Goal: Transaction & Acquisition: Purchase product/service

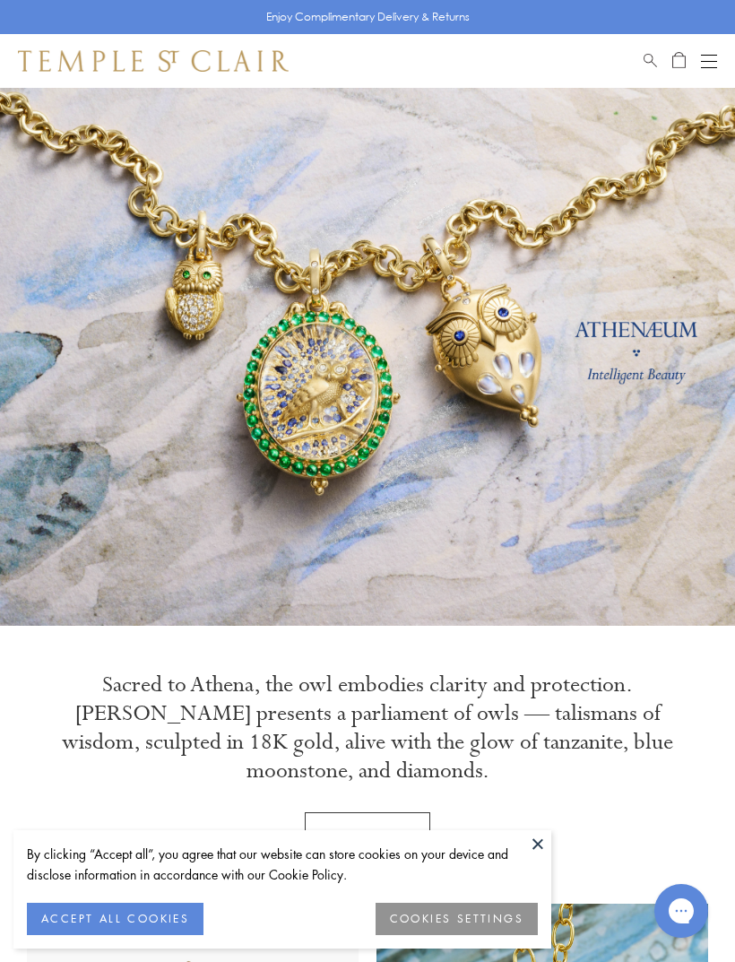
click at [707, 57] on button "Open navigation" at bounding box center [709, 61] width 16 height 22
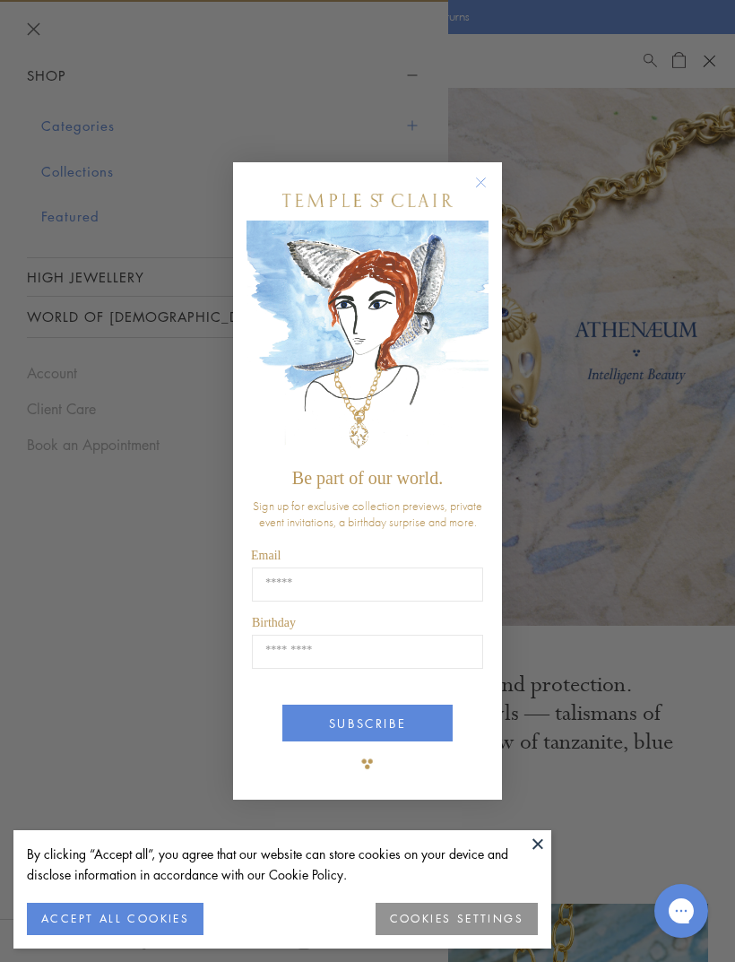
click at [474, 174] on circle "Close dialog" at bounding box center [482, 182] width 22 height 22
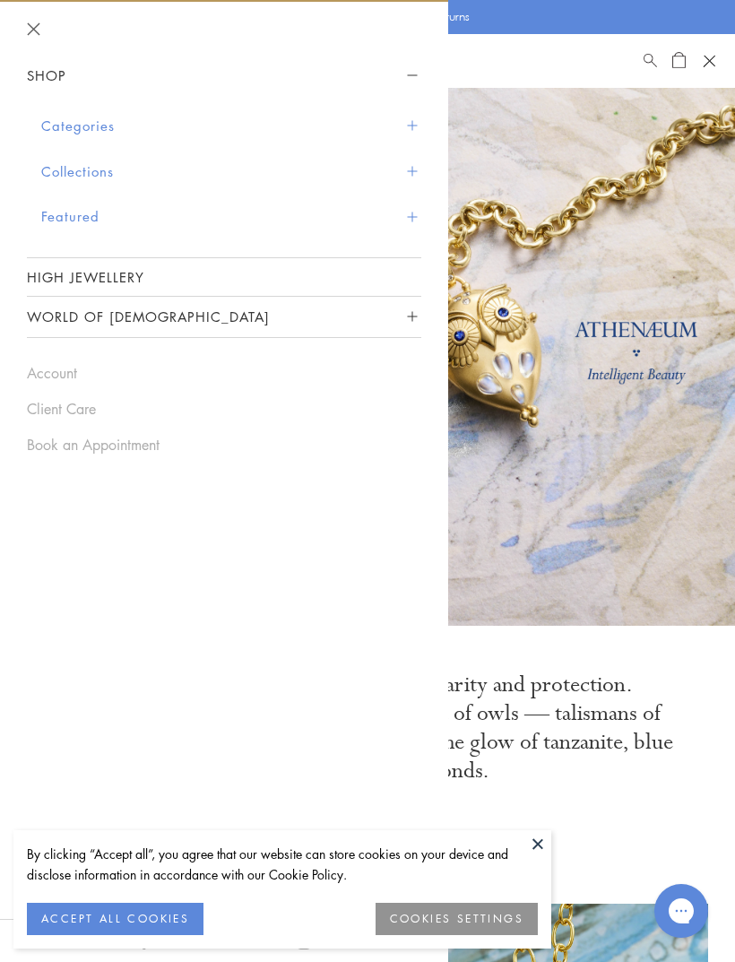
click at [105, 166] on button "Collections" at bounding box center [231, 172] width 380 height 46
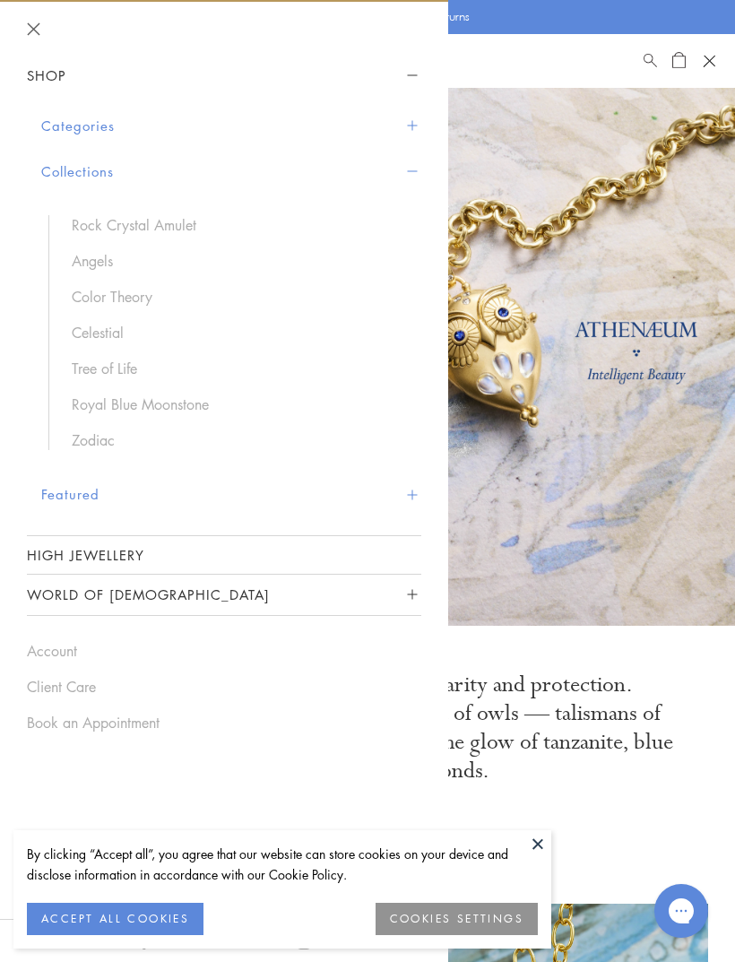
click at [116, 125] on button "Categories" at bounding box center [231, 126] width 380 height 46
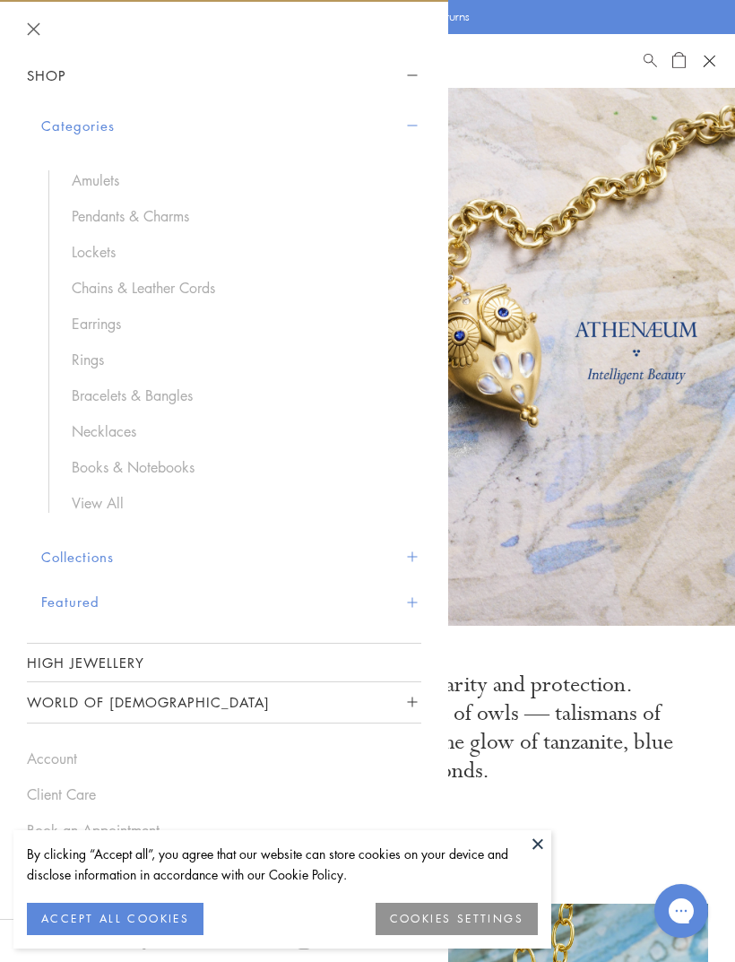
click at [86, 594] on button "Featured" at bounding box center [231, 602] width 380 height 46
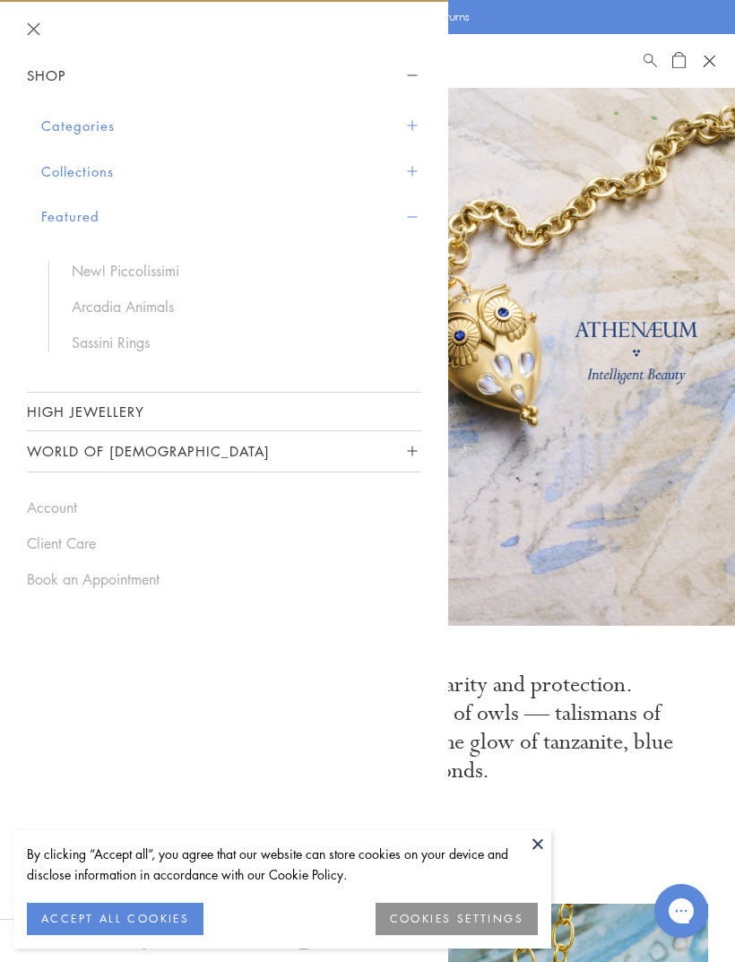
click at [94, 265] on link "New! Piccolissimi" at bounding box center [238, 271] width 332 height 20
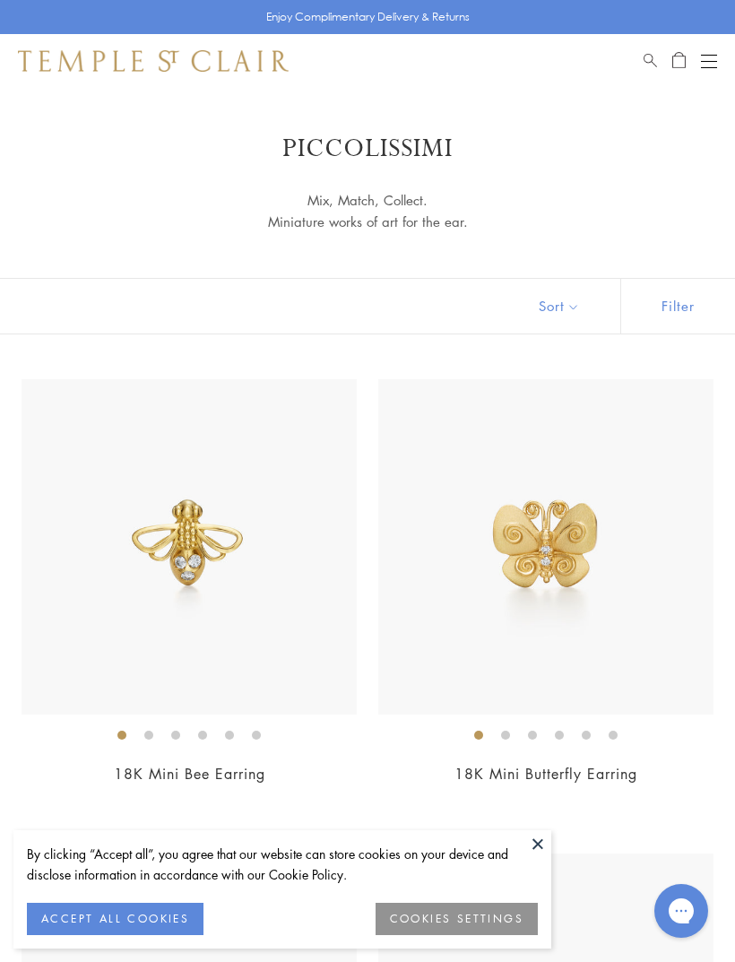
click at [540, 842] on button at bounding box center [537, 843] width 27 height 27
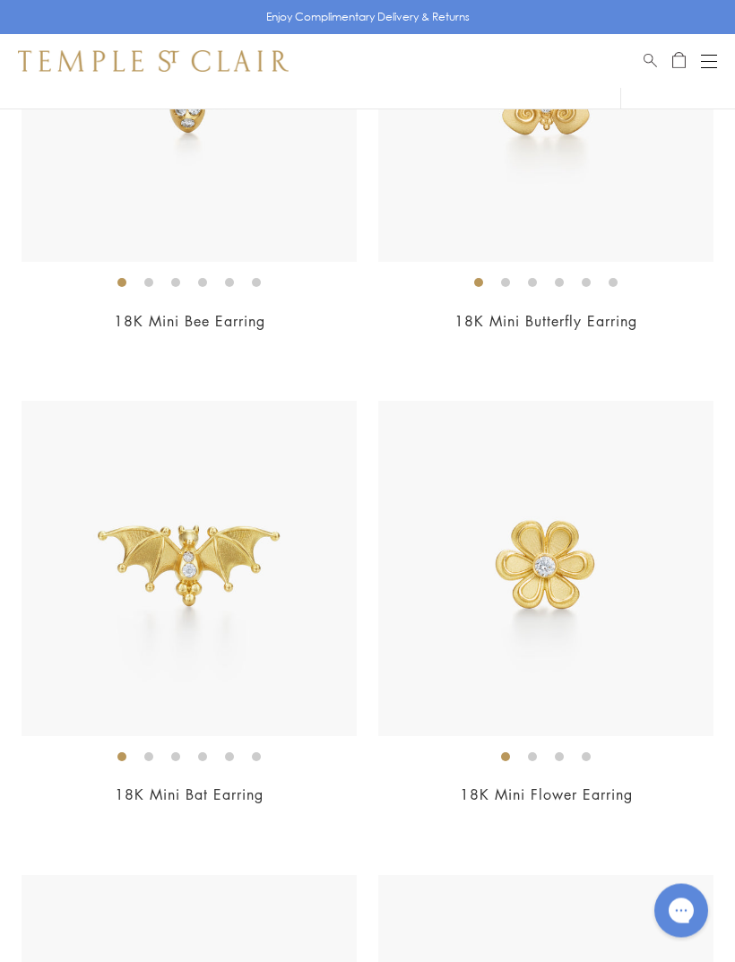
scroll to position [454, 0]
click at [548, 583] on img at bounding box center [545, 567] width 335 height 335
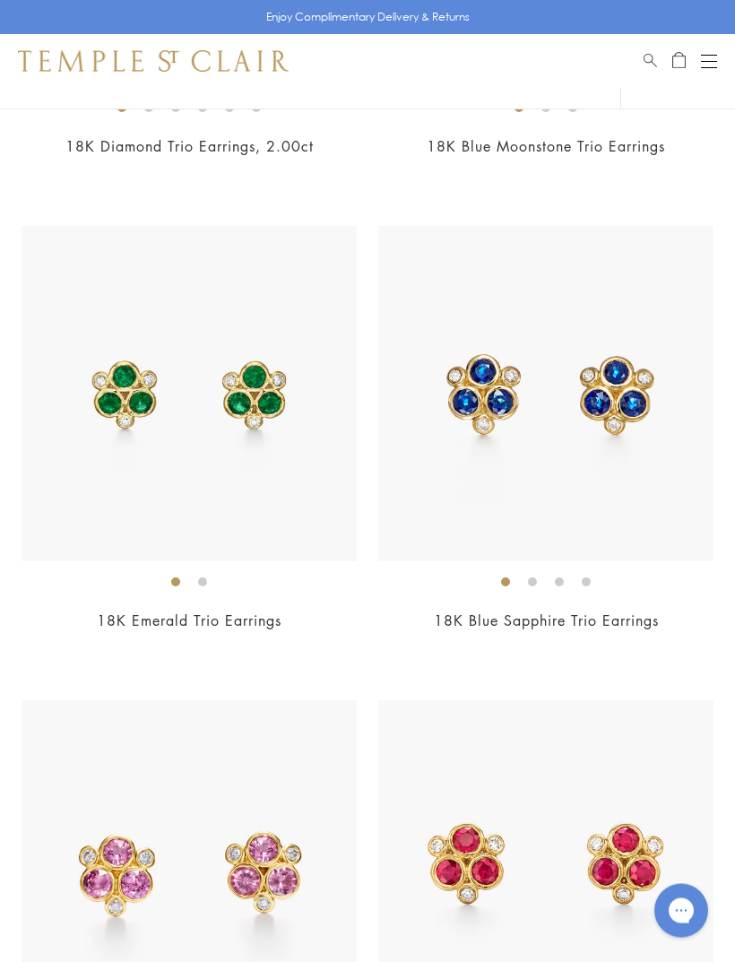
scroll to position [3946, 0]
click at [662, 484] on img at bounding box center [545, 393] width 335 height 335
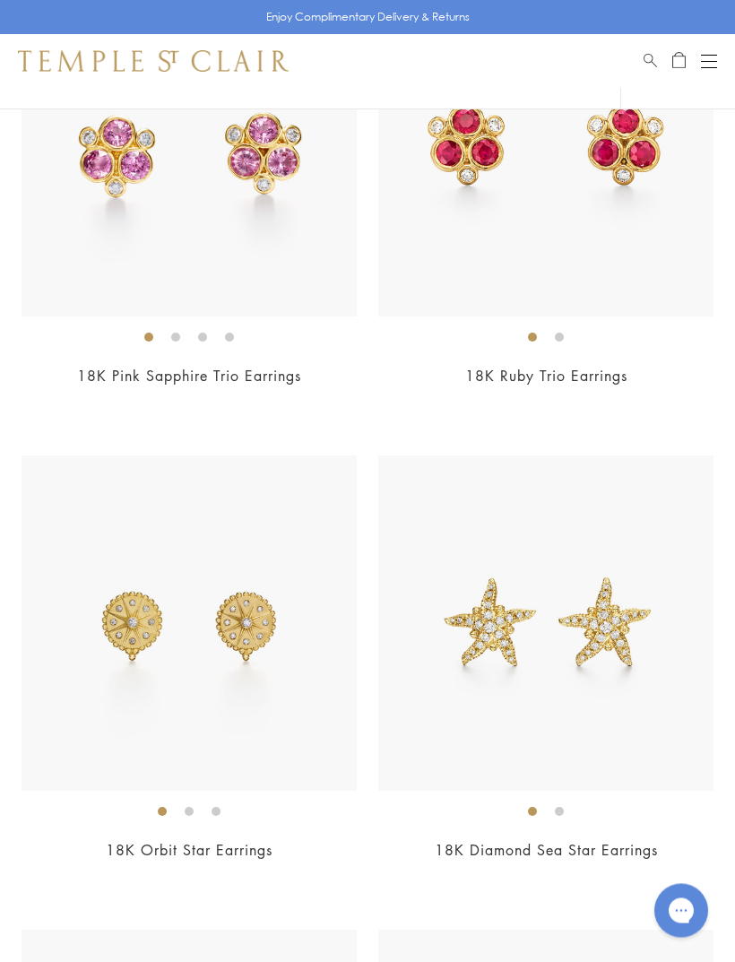
scroll to position [4666, 0]
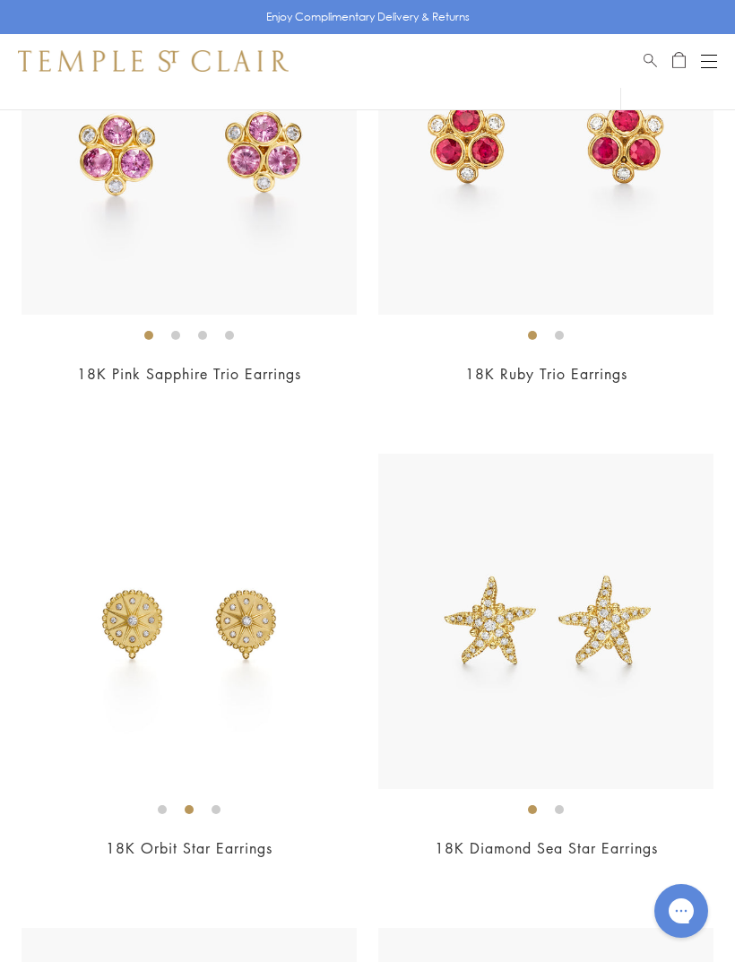
click at [96, 702] on img at bounding box center [189, 621] width 335 height 335
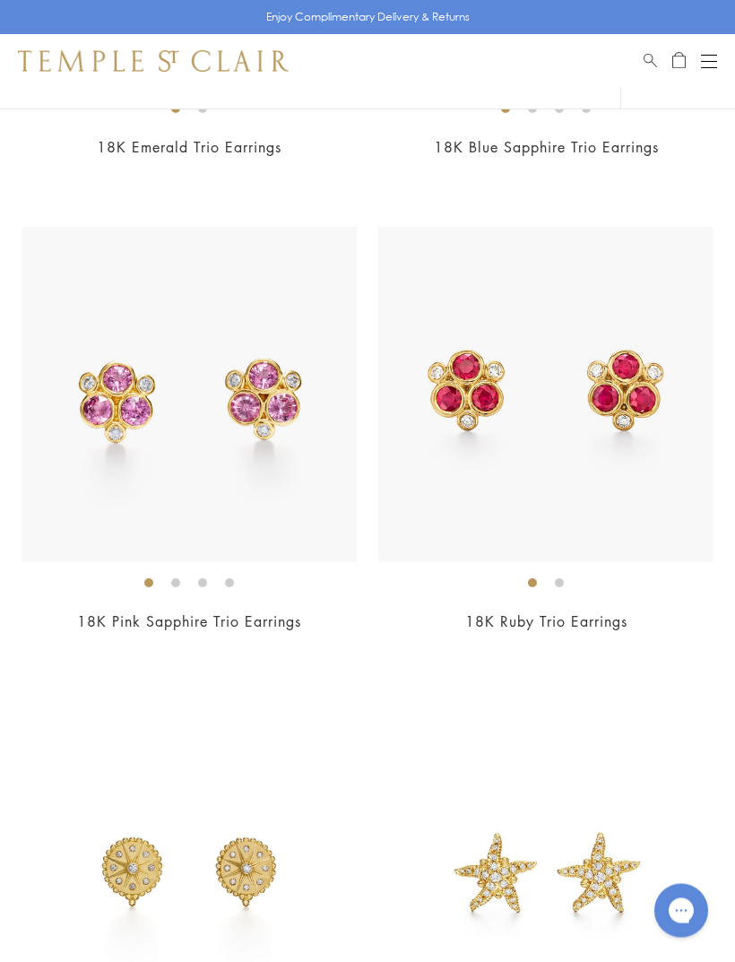
scroll to position [4390, 0]
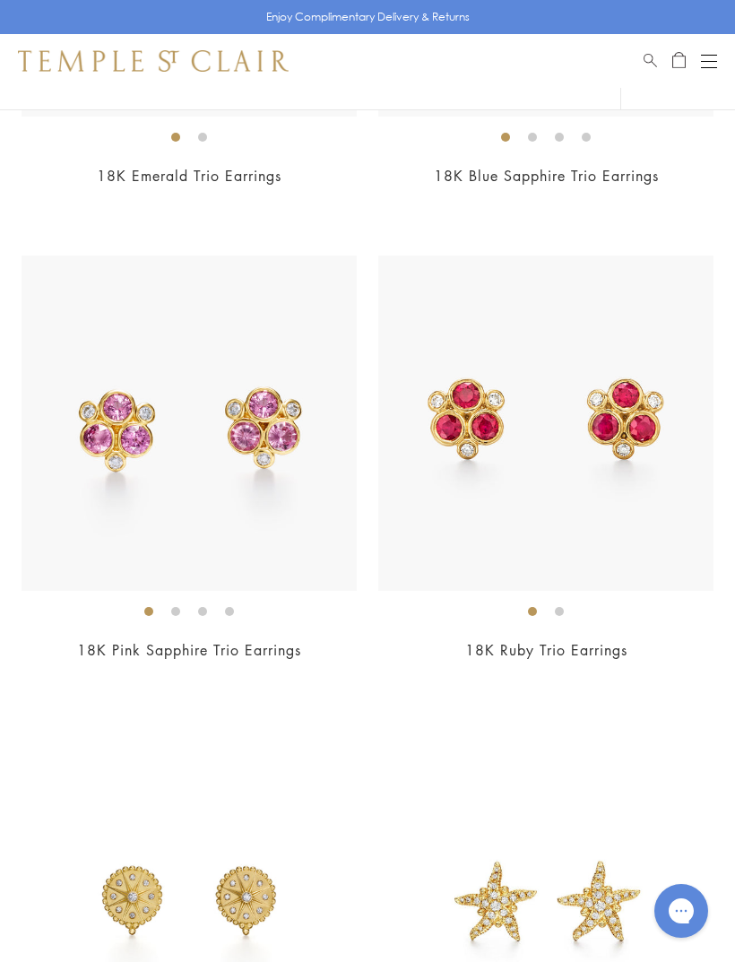
click at [626, 640] on link "18K Ruby Trio Earrings" at bounding box center [546, 650] width 162 height 20
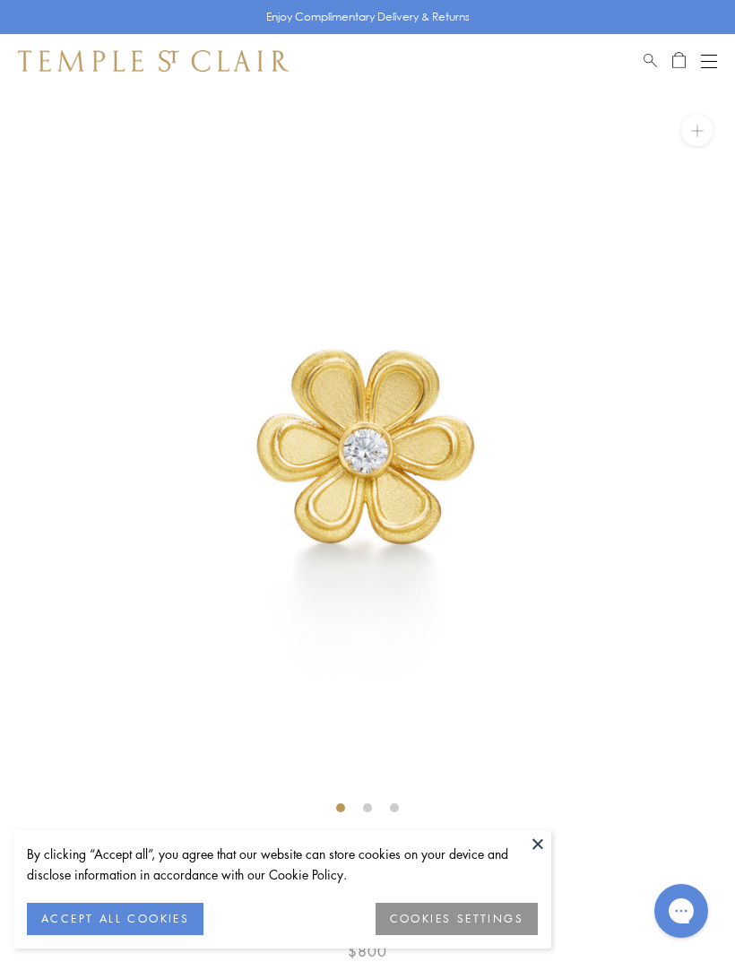
click at [541, 836] on button at bounding box center [537, 843] width 27 height 27
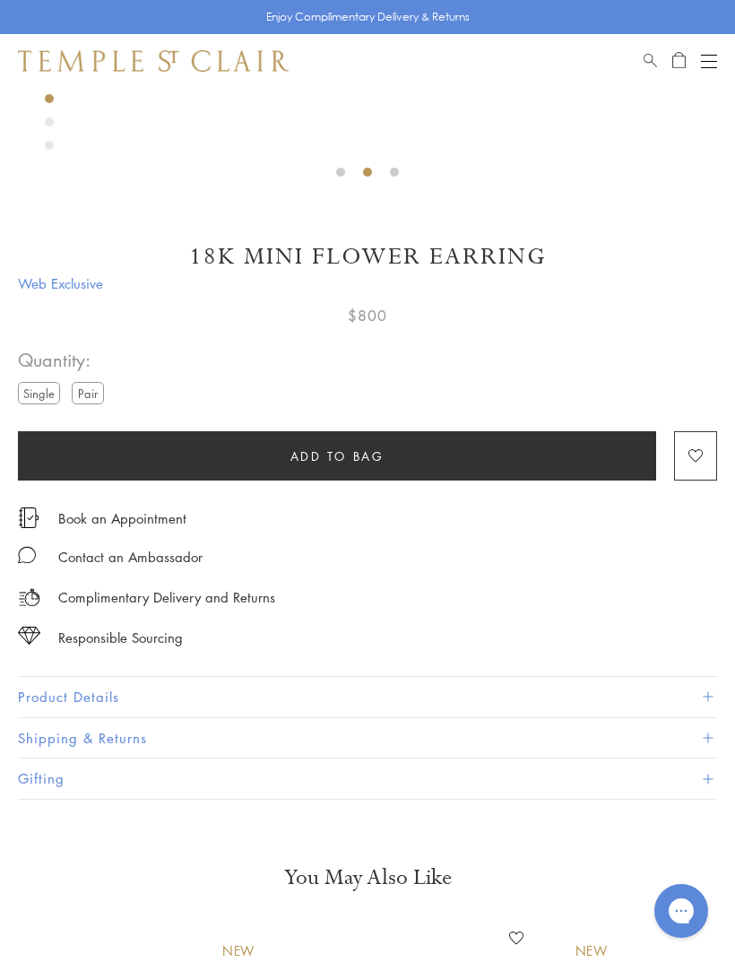
scroll to position [636, 0]
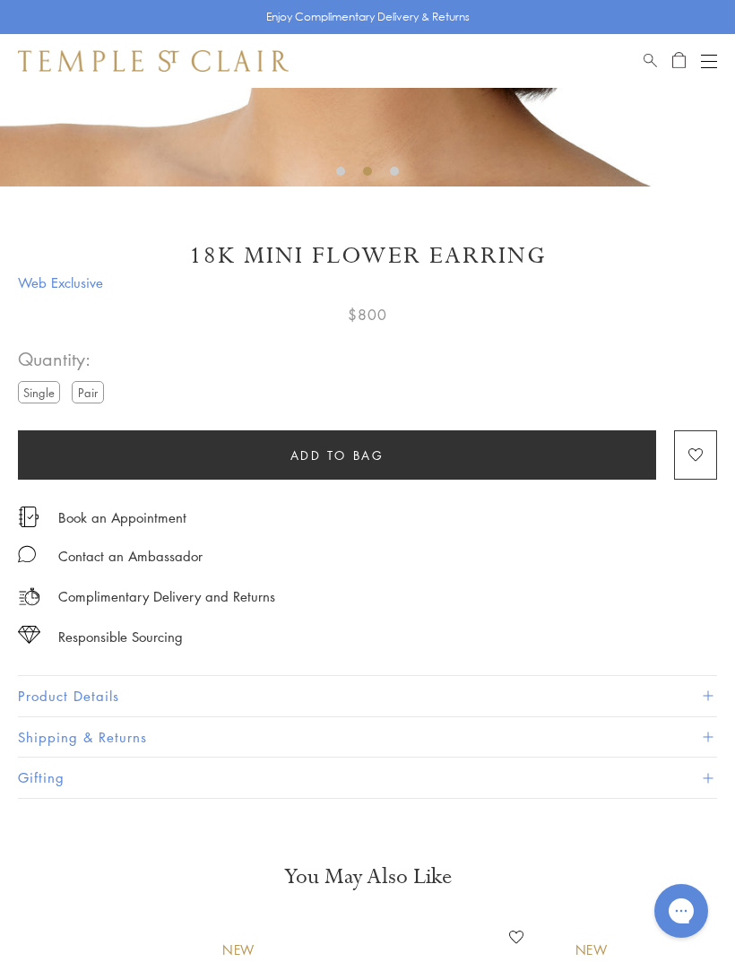
click at [701, 677] on button "Product Details" at bounding box center [367, 696] width 699 height 40
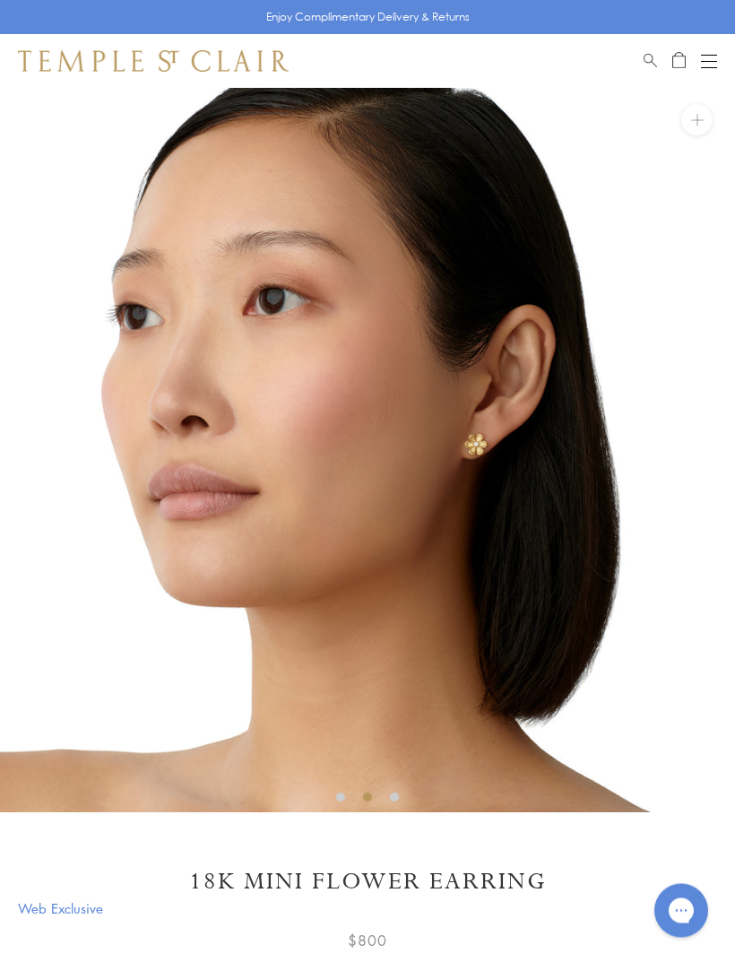
scroll to position [11, 0]
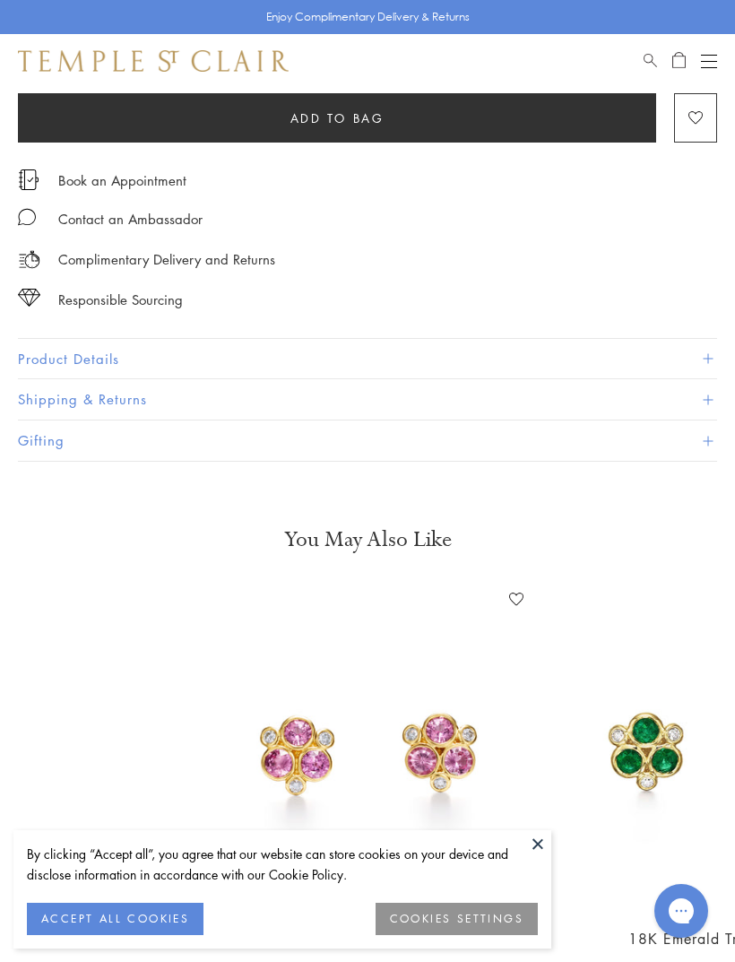
scroll to position [870, 0]
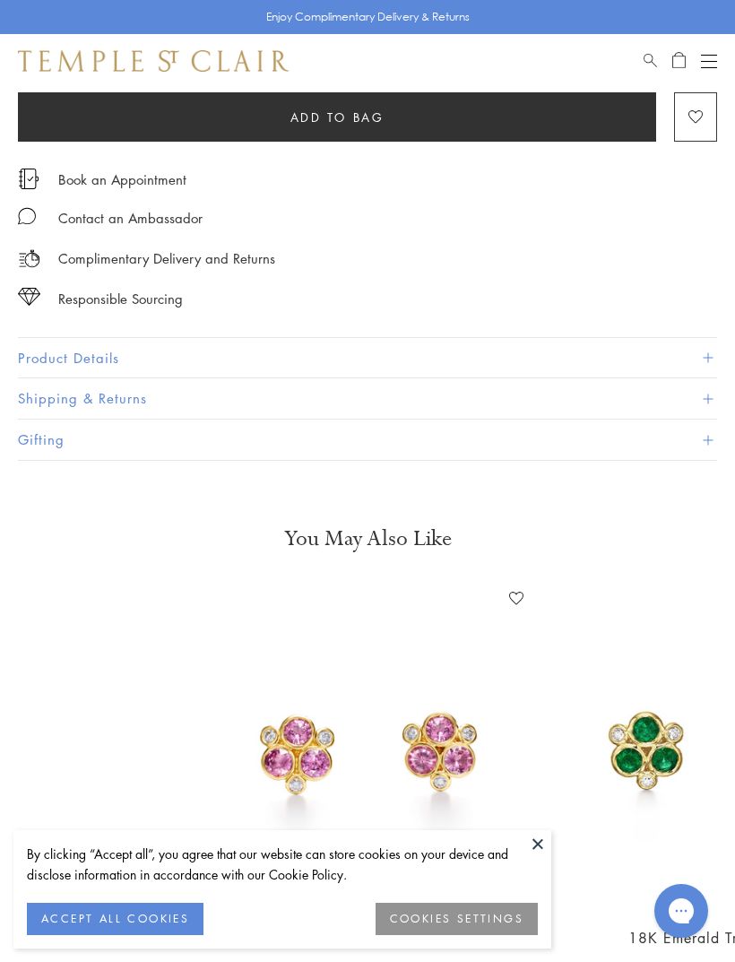
click at [547, 361] on button "Product Details" at bounding box center [367, 358] width 699 height 40
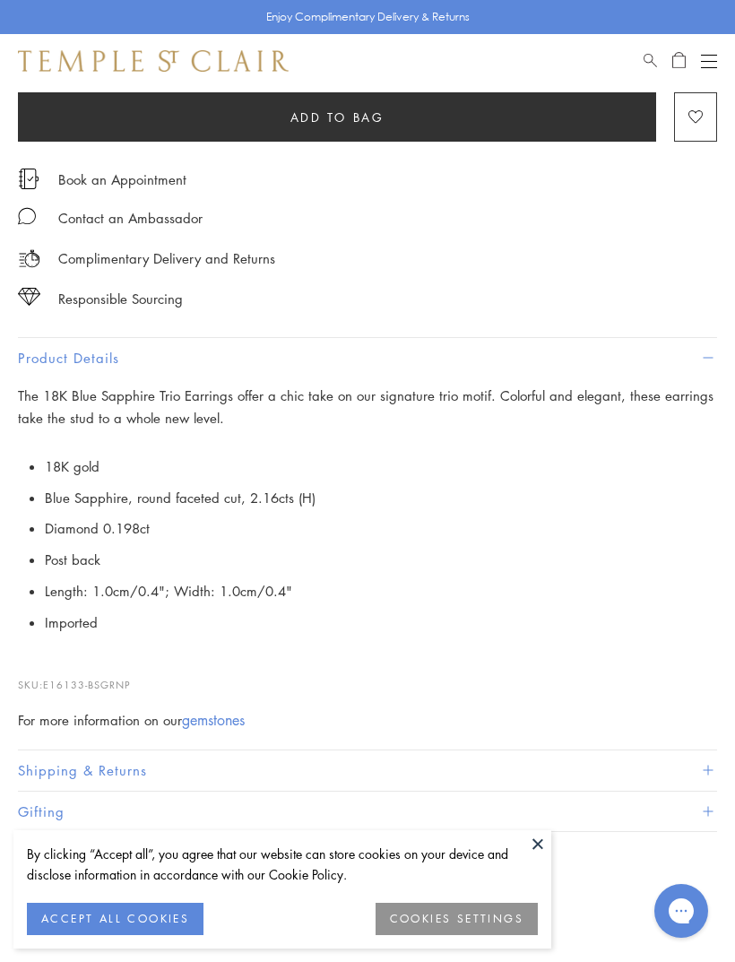
click at [542, 857] on button at bounding box center [537, 843] width 27 height 27
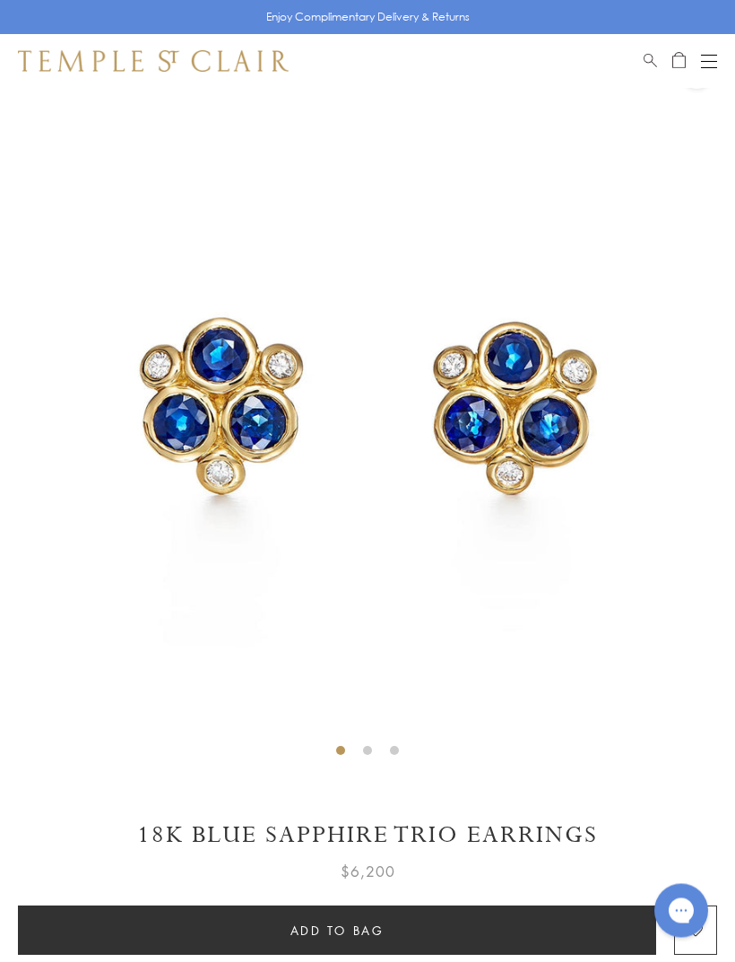
scroll to position [40, 0]
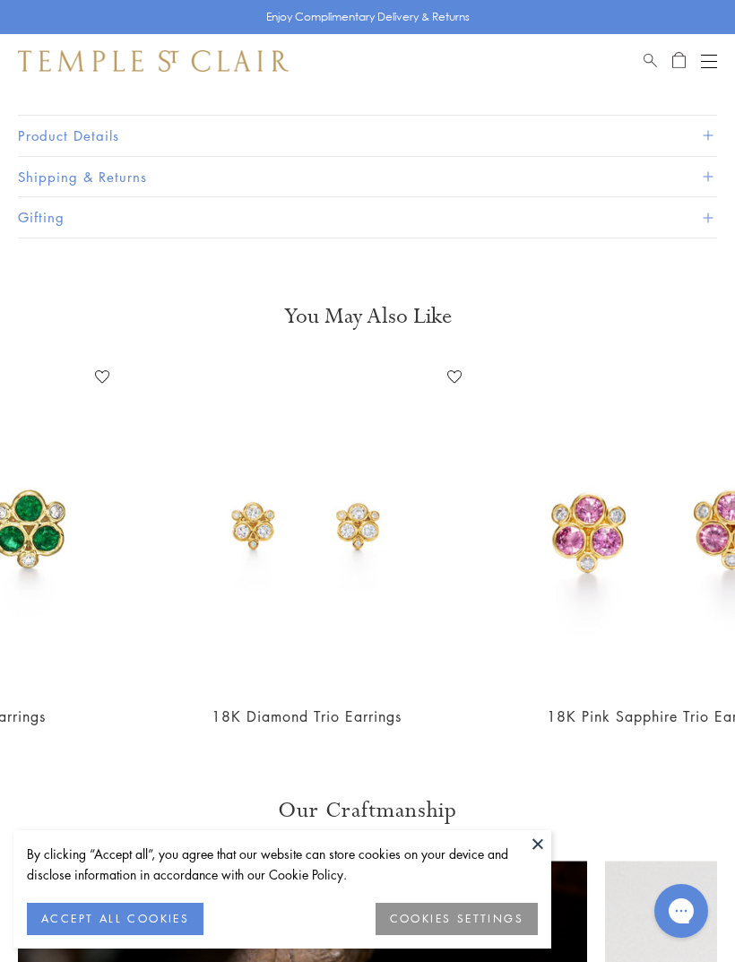
scroll to position [0, 387]
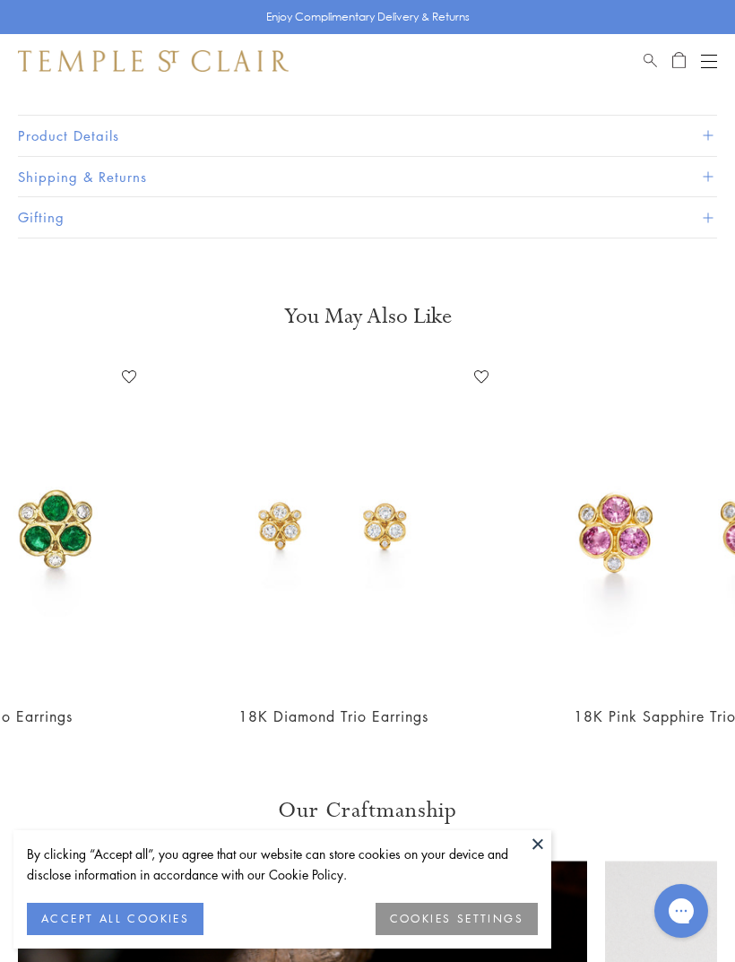
click at [383, 544] on img at bounding box center [333, 525] width 326 height 326
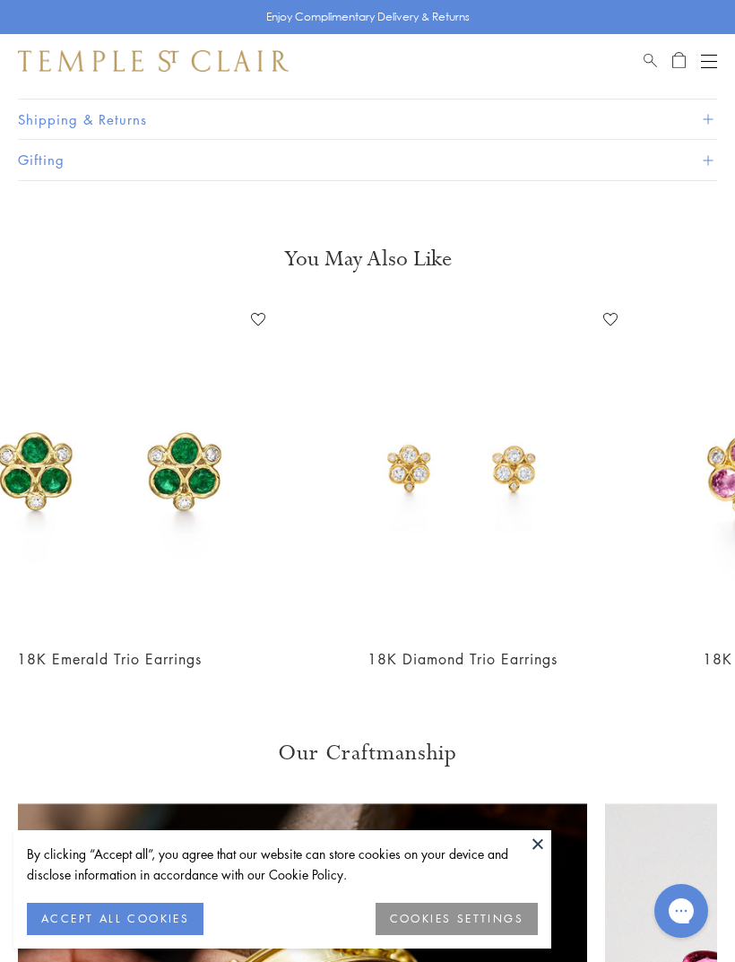
scroll to position [0, 258]
click at [512, 464] on img at bounding box center [462, 468] width 326 height 326
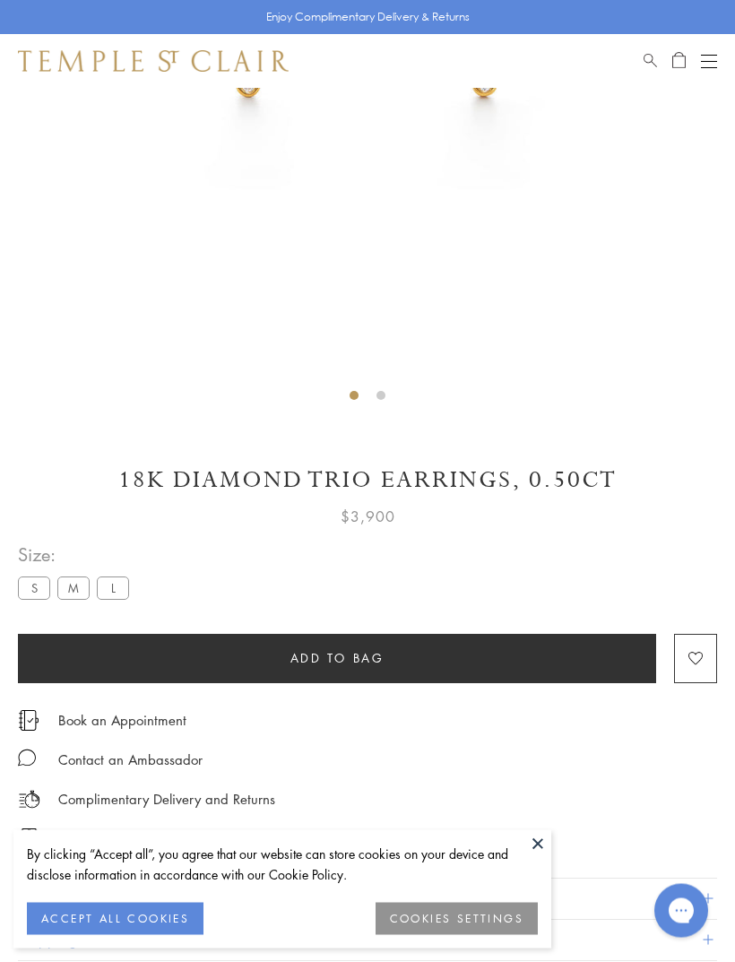
scroll to position [440, 0]
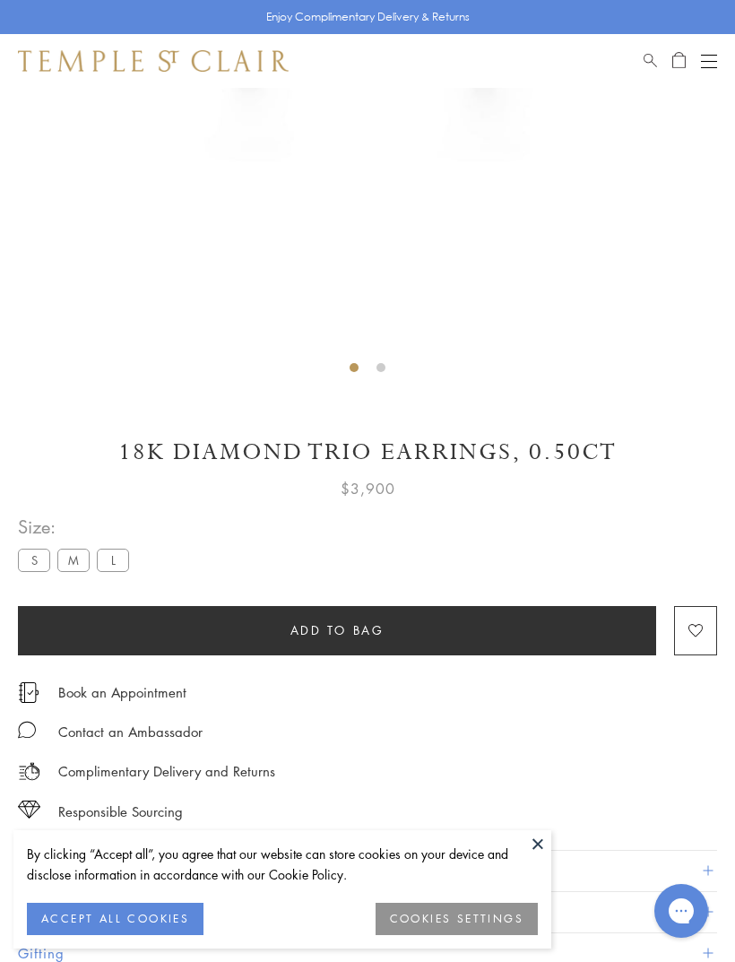
click at [112, 559] on label "L" at bounding box center [113, 560] width 32 height 22
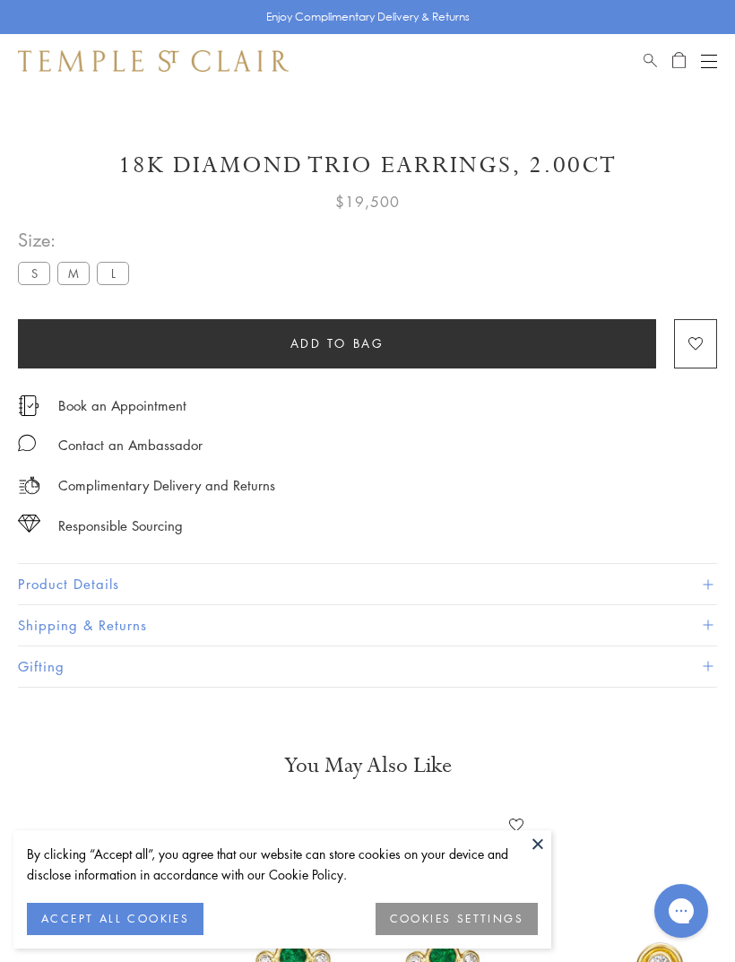
scroll to position [733, 0]
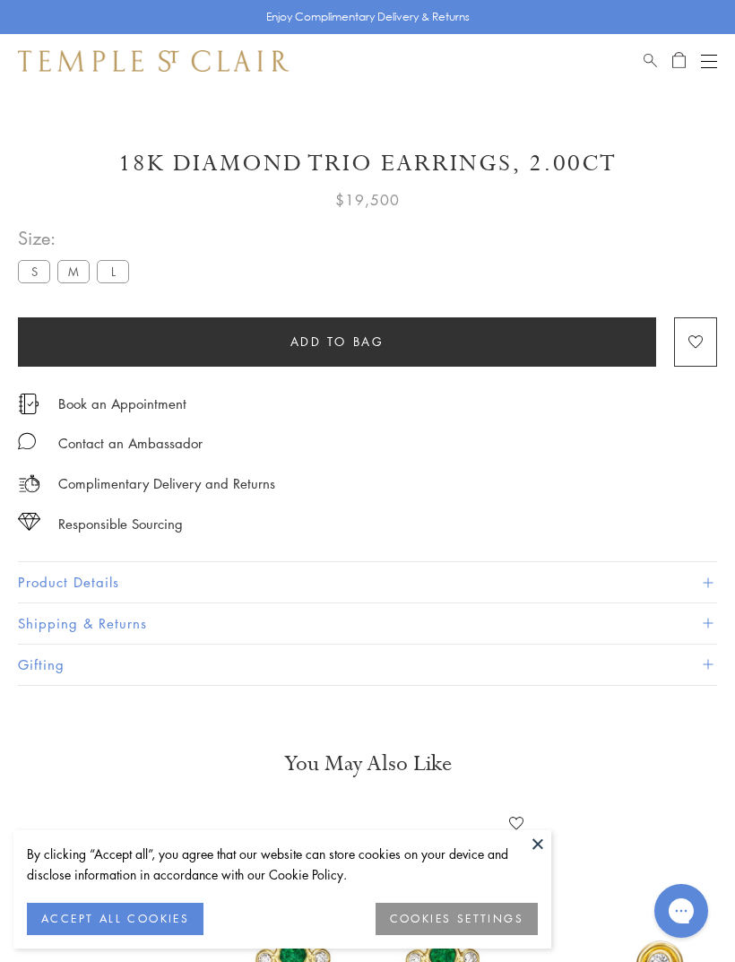
click at [100, 576] on button "Product Details" at bounding box center [367, 582] width 699 height 40
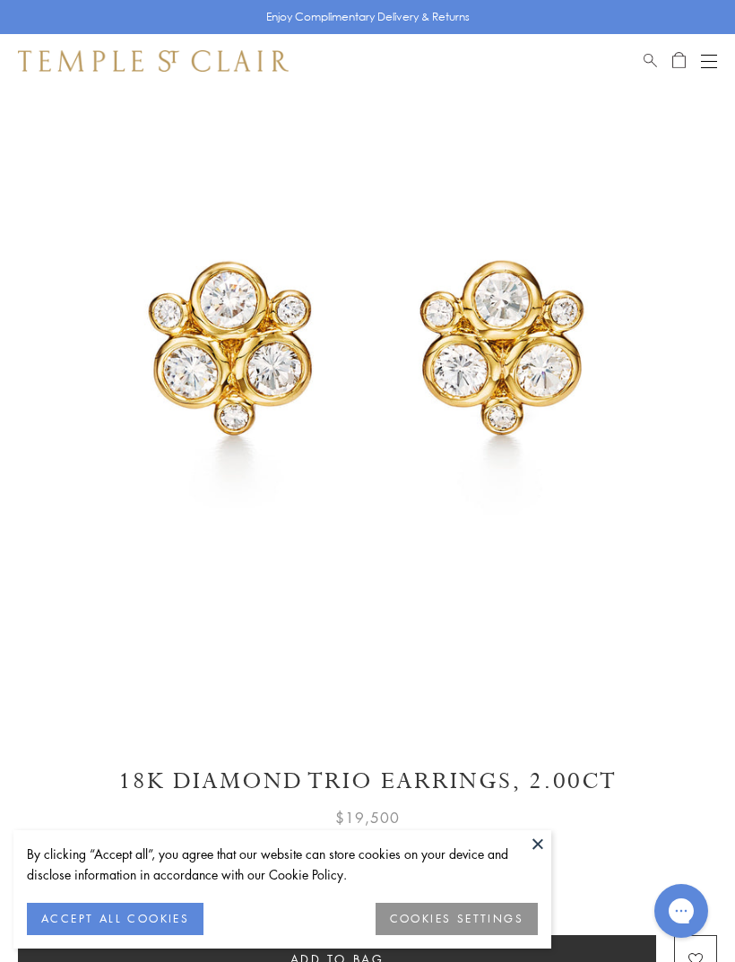
scroll to position [95, 0]
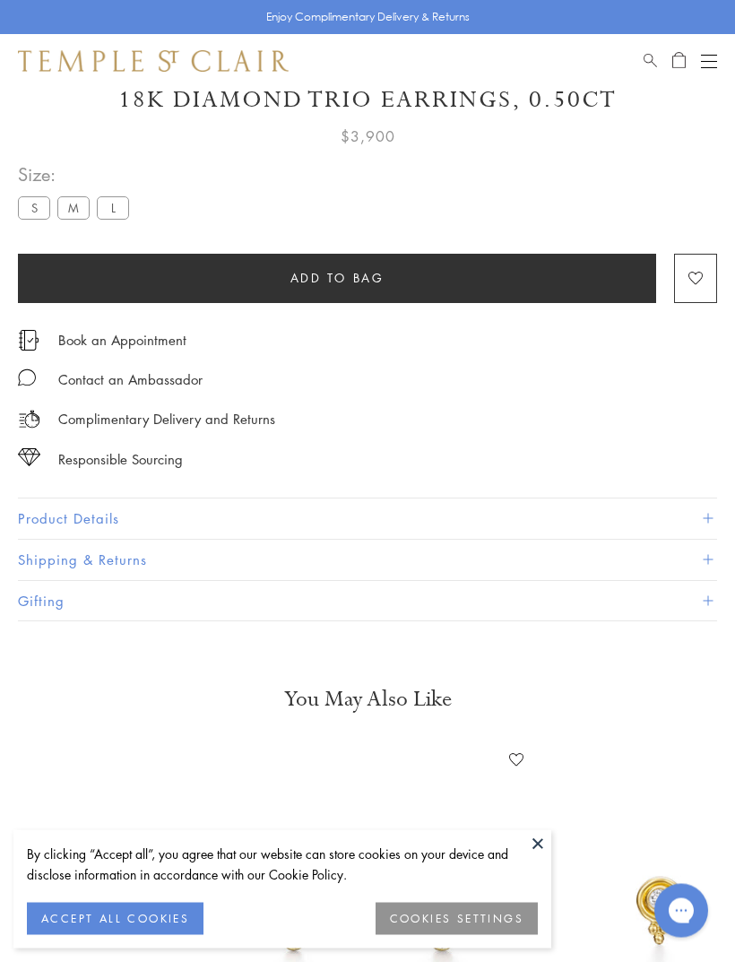
scroll to position [812, 0]
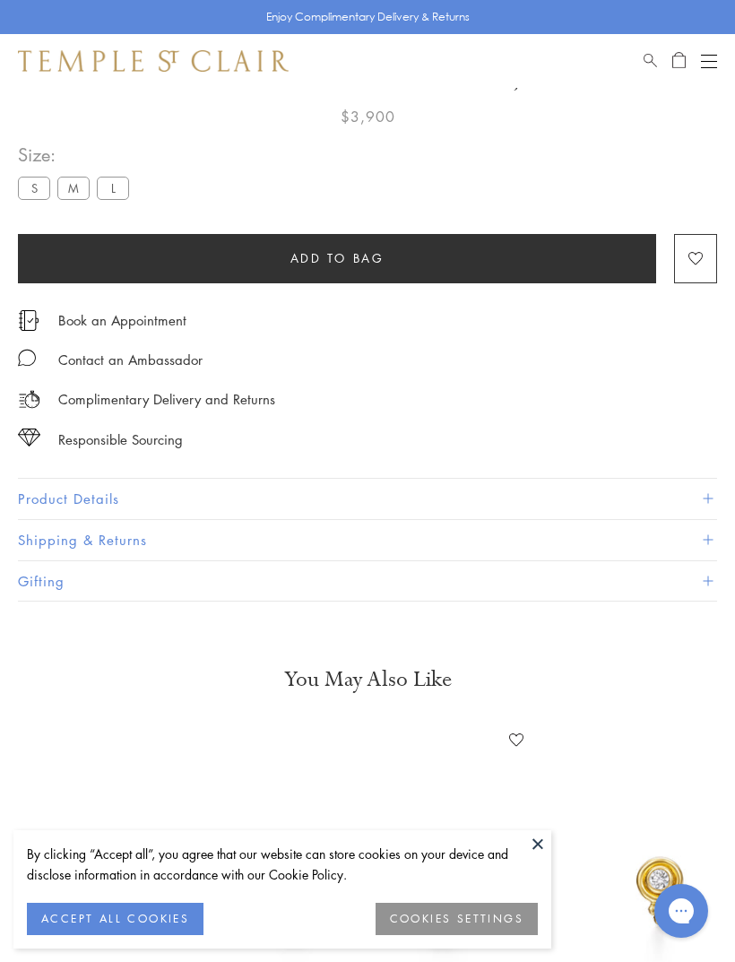
click at [534, 496] on button "Product Details" at bounding box center [367, 499] width 699 height 40
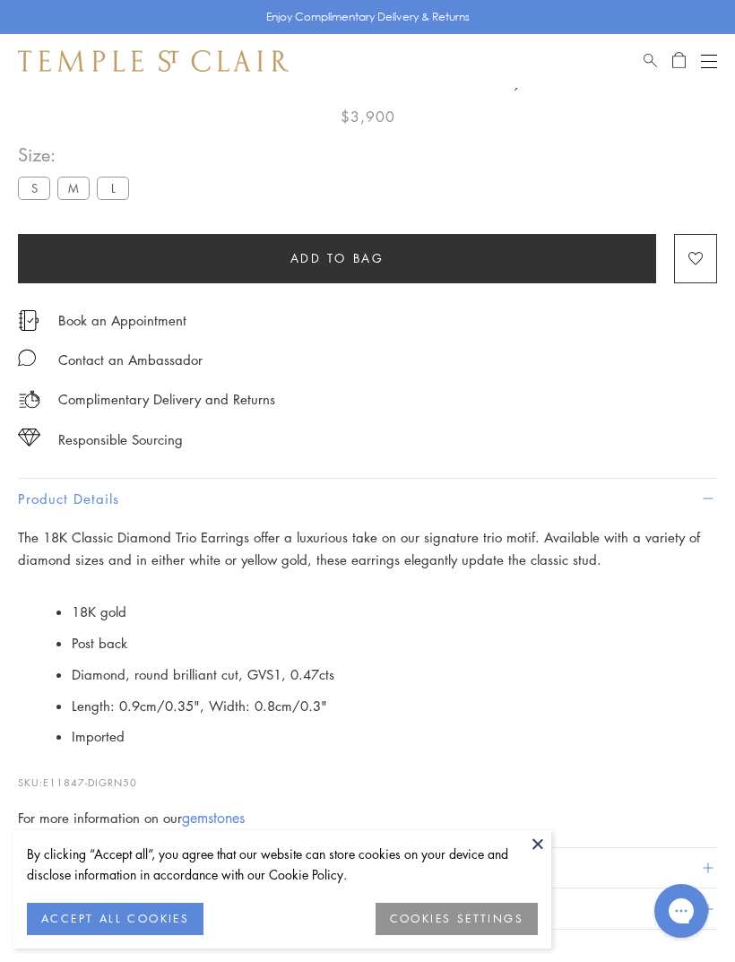
click at [73, 186] on label "M" at bounding box center [73, 188] width 32 height 22
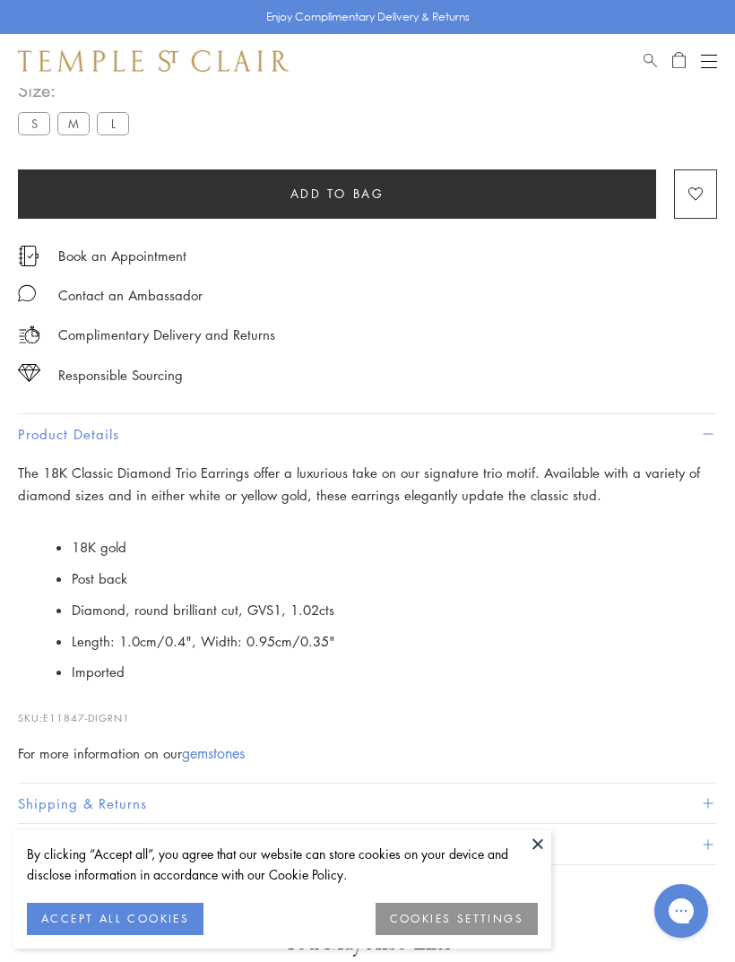
scroll to position [897, 0]
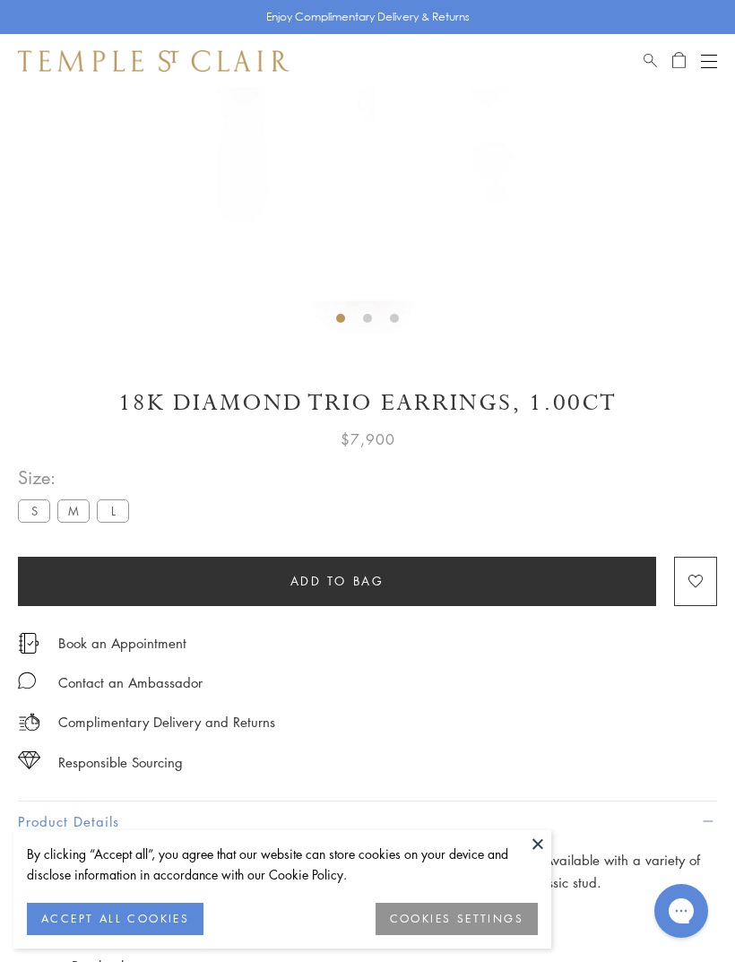
click at [115, 507] on label "L" at bounding box center [113, 510] width 32 height 22
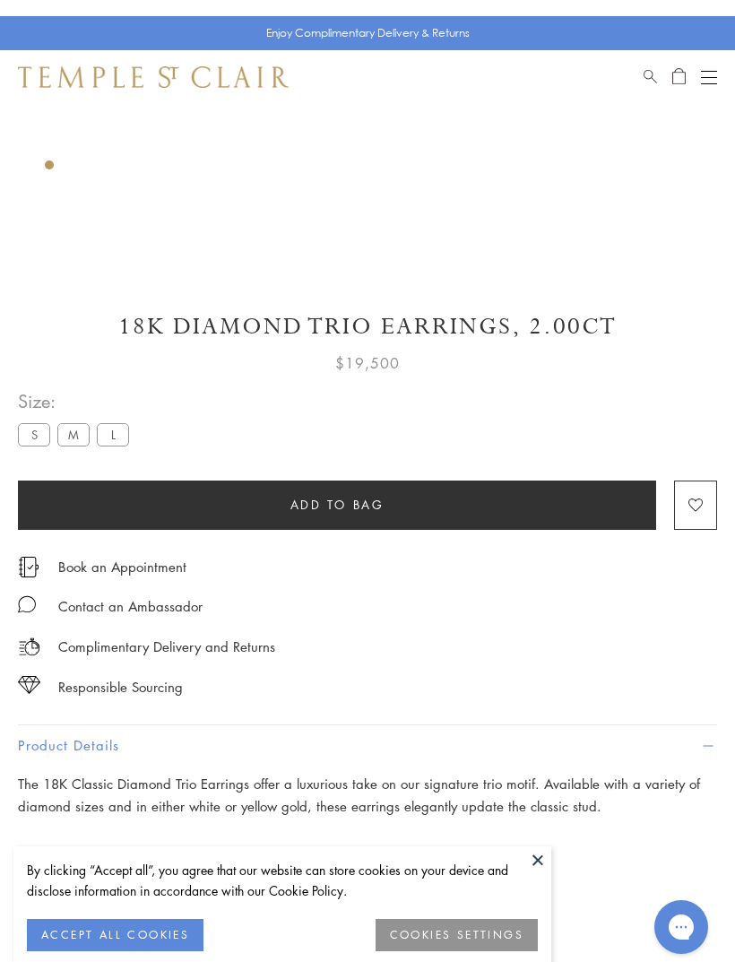
scroll to position [540, 0]
